Goal: Task Accomplishment & Management: Manage account settings

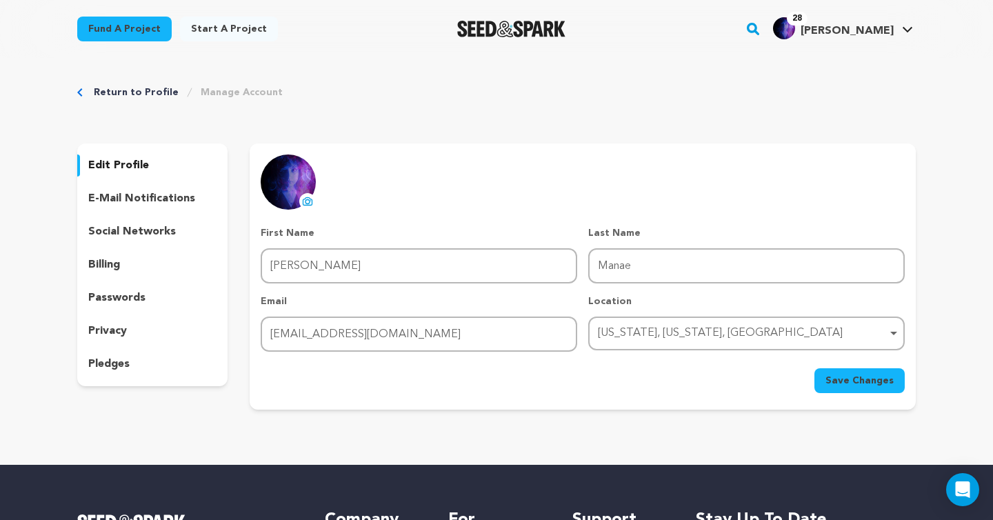
click at [137, 100] on div "Return to Profile Manage Account edit profile e-mail notifications social netwo…" at bounding box center [496, 250] width 883 height 385
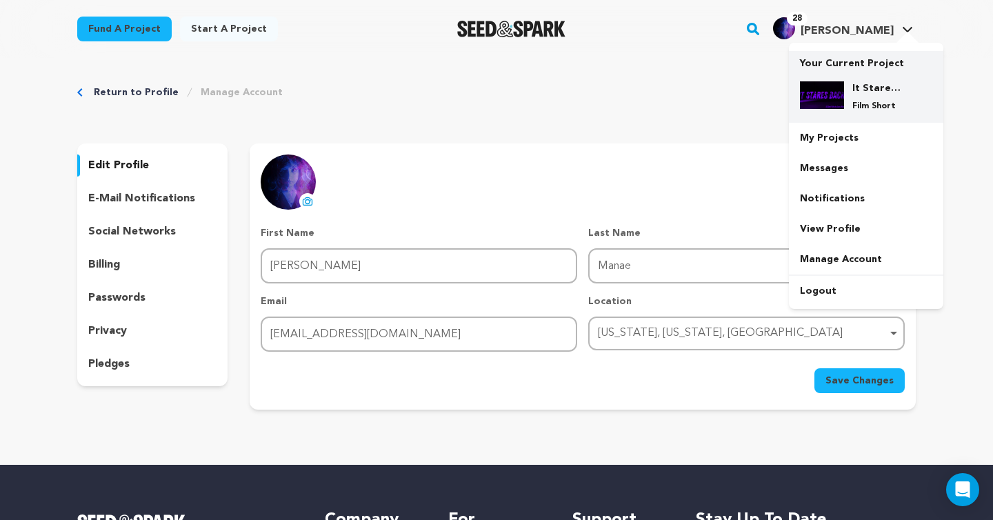
click at [843, 95] on img at bounding box center [822, 95] width 44 height 28
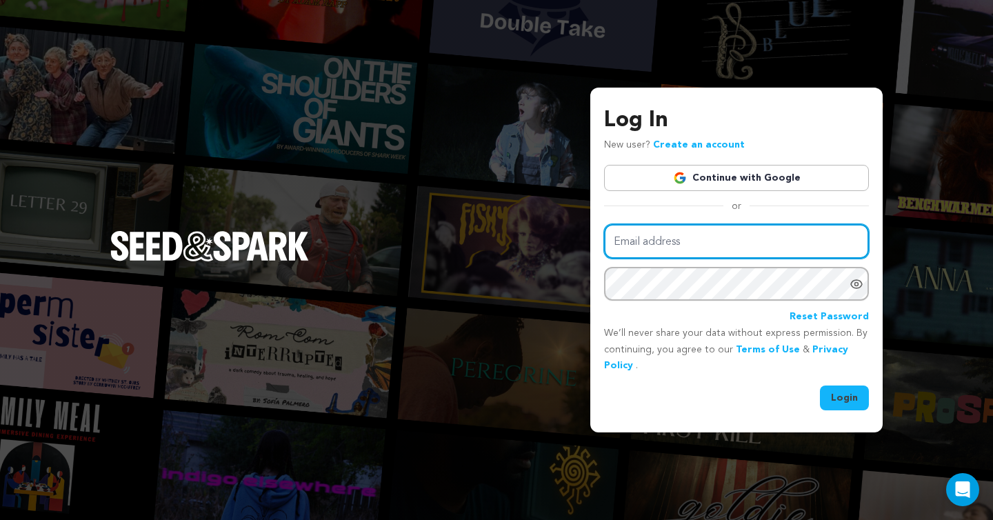
type input "annamanaefilm@gmail.com"
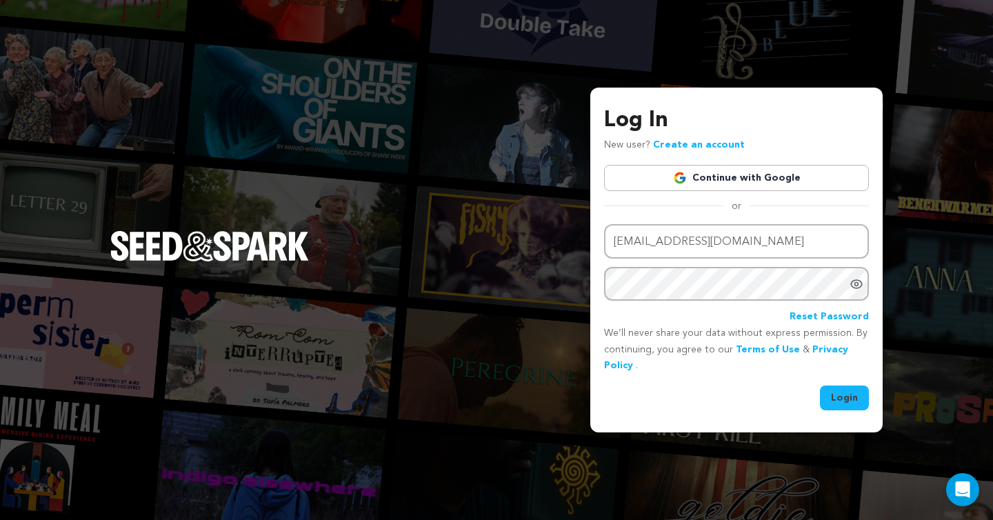
click at [840, 399] on button "Login" at bounding box center [844, 397] width 49 height 25
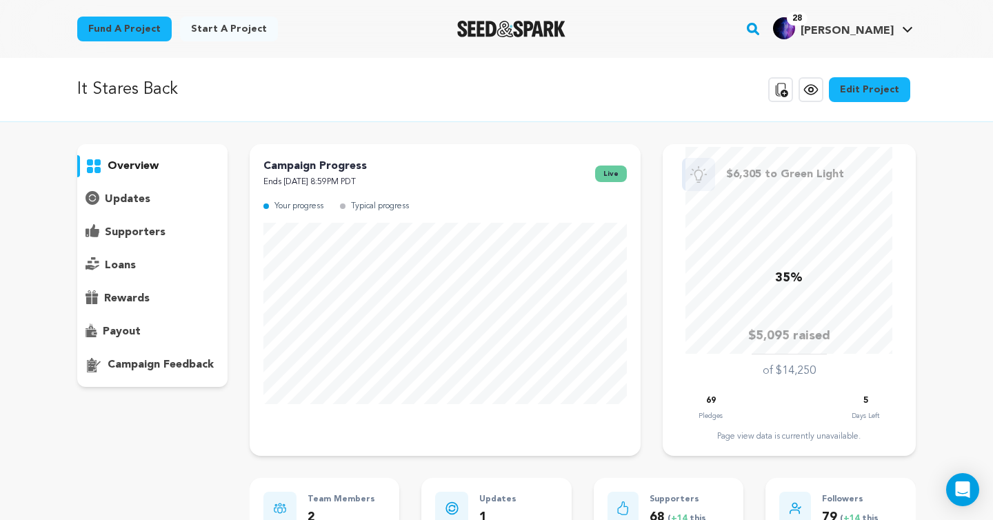
click at [141, 196] on p "updates" at bounding box center [128, 199] width 46 height 17
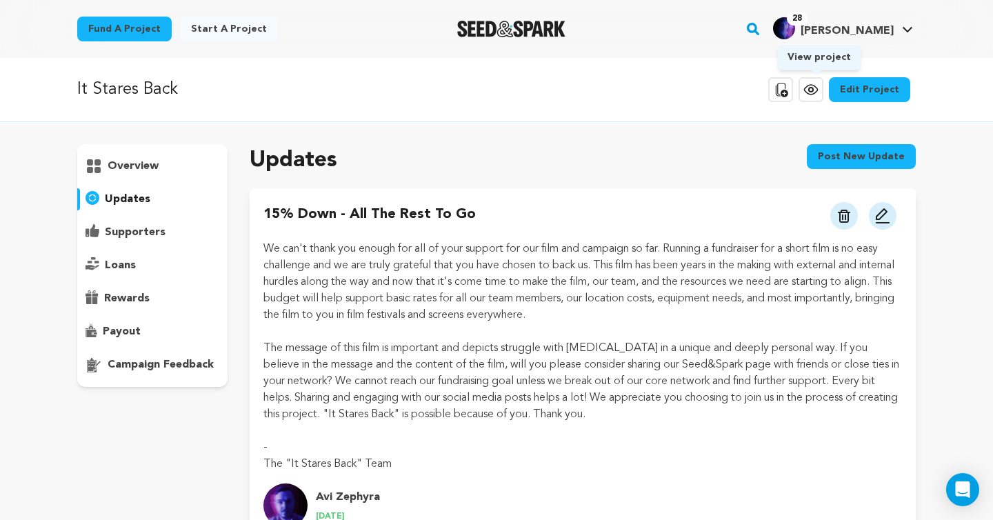
click at [816, 89] on icon at bounding box center [811, 89] width 17 height 17
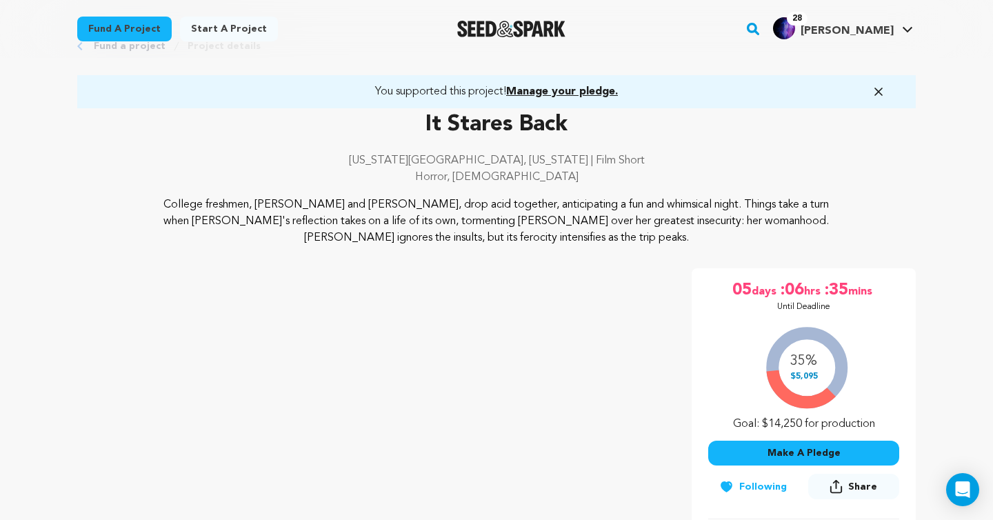
scroll to position [47, 0]
